Goal: Transaction & Acquisition: Purchase product/service

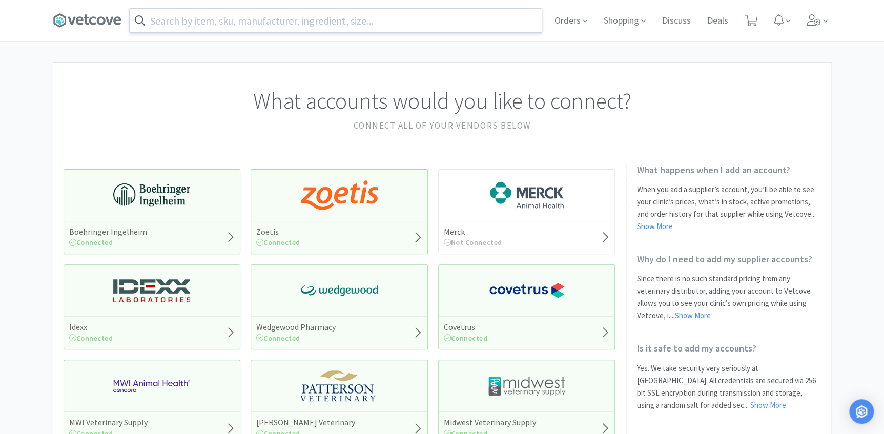
click at [301, 16] on input "text" at bounding box center [336, 21] width 412 height 24
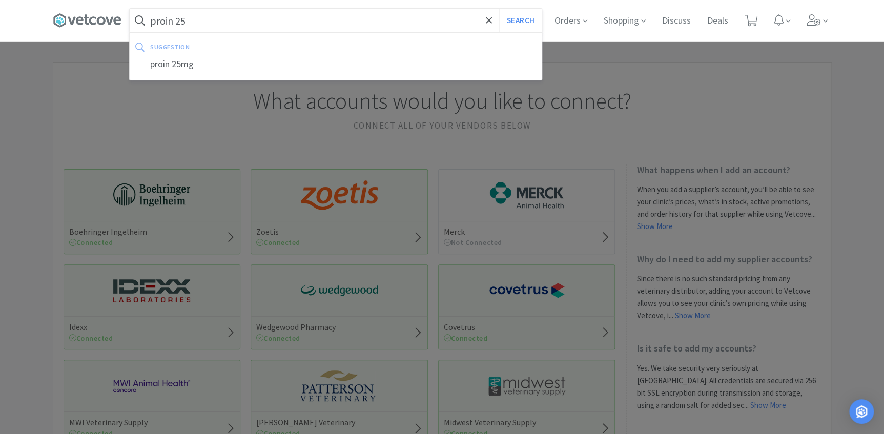
type input "proin 25"
click at [499, 9] on button "Search" at bounding box center [520, 21] width 43 height 24
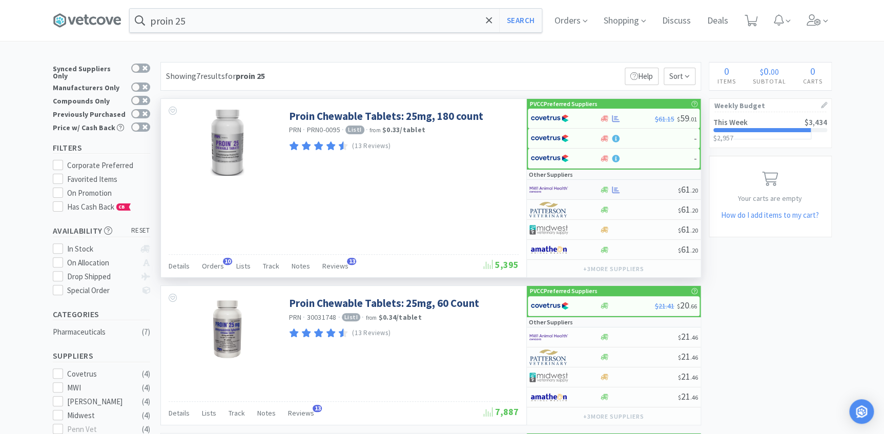
click at [608, 196] on div "$ 61 . 20" at bounding box center [614, 190] width 174 height 20
select select "1"
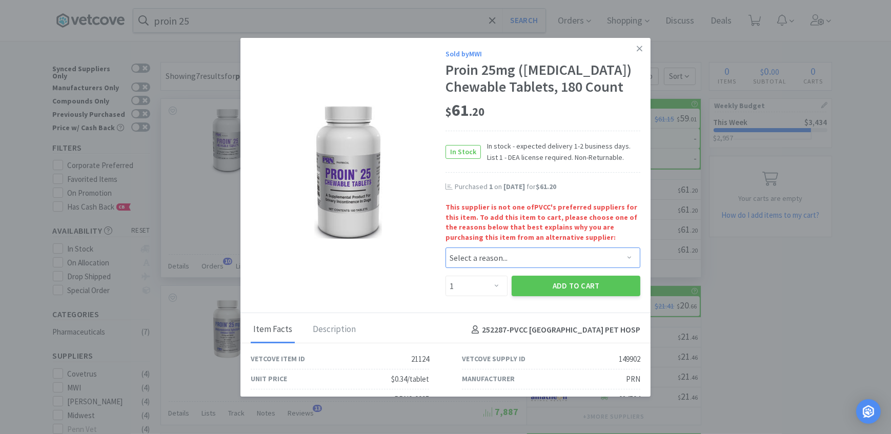
drag, startPoint x: 498, startPoint y: 289, endPoint x: 489, endPoint y: 297, distance: 11.6
click at [498, 268] on select "Select a reason... Availability - This item is out of stock at the preferred su…" at bounding box center [542, 258] width 195 height 20
select select "availability"
click at [445, 268] on select "Select a reason... Availability - This item is out of stock at the preferred su…" at bounding box center [542, 258] width 195 height 20
click at [572, 296] on button "Add to Cart" at bounding box center [575, 286] width 129 height 20
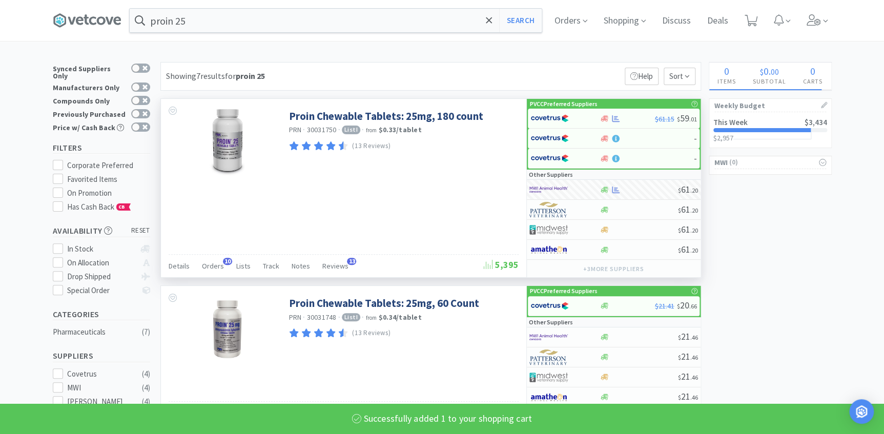
select select "1"
